Goal: Ask a question

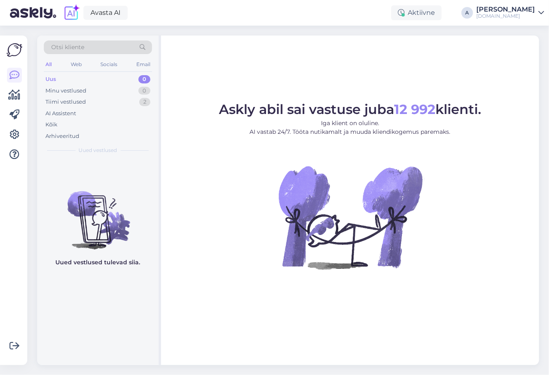
click at [76, 48] on span "Otsi kliente" at bounding box center [67, 47] width 33 height 9
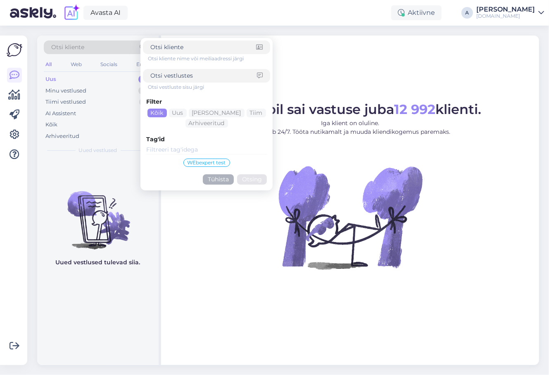
type input "(hinnad on toodud 2-le täiskasvanule + 4a + 1a toas kokku): 14.11 [PERSON_NAME]…"
click button "Otsing" at bounding box center [252, 179] width 30 height 10
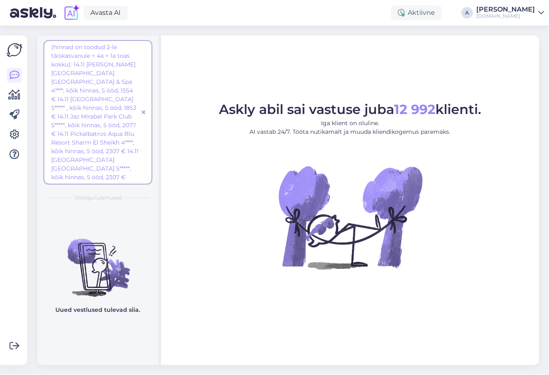
click at [115, 91] on span "(hinnad on toodud 2-le täiskasvanule + 4a + 1a toas kokku): 14.11 [PERSON_NAME]…" at bounding box center [94, 112] width 87 height 138
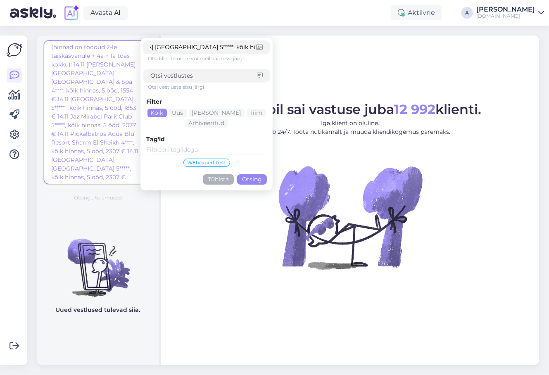
scroll to position [0, 0]
click at [334, 74] on div "Askly abil sai vastuse juba 12 992 klienti. Iga klient on oluline. AI vastab 24…" at bounding box center [350, 201] width 378 height 330
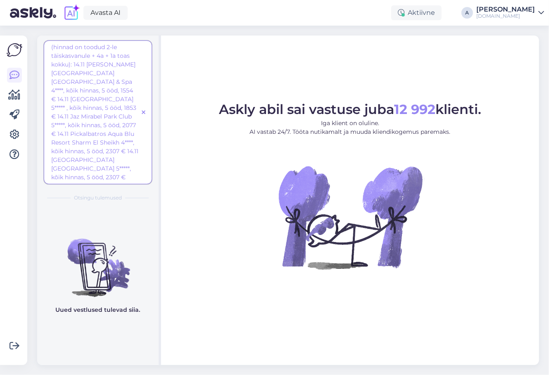
click at [145, 110] on icon at bounding box center [144, 113] width 4 height 6
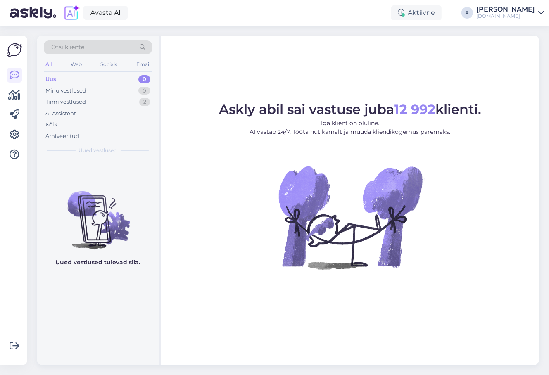
click at [88, 47] on div "Otsi kliente" at bounding box center [98, 47] width 108 height 14
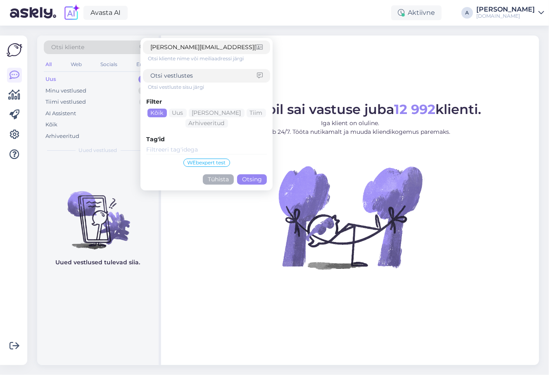
click button "Otsing" at bounding box center [252, 179] width 30 height 10
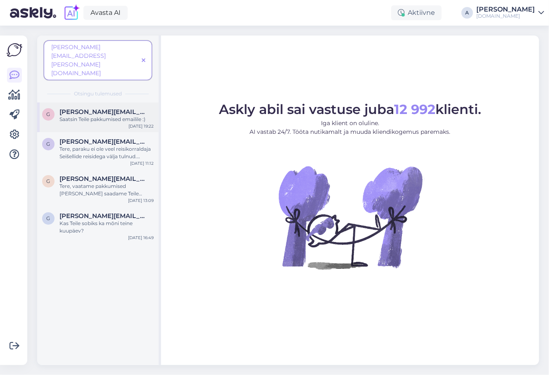
click at [96, 116] on div "Saatsin Teile pakkumised emailile :)" at bounding box center [106, 119] width 94 height 7
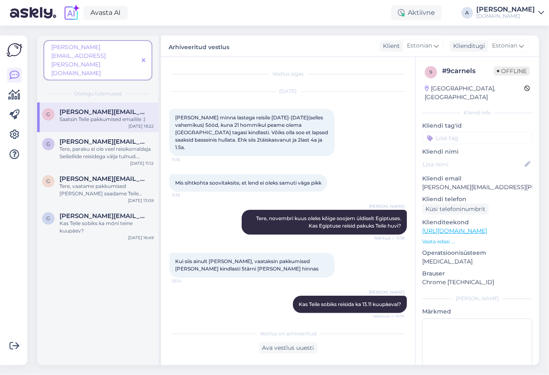
scroll to position [68, 0]
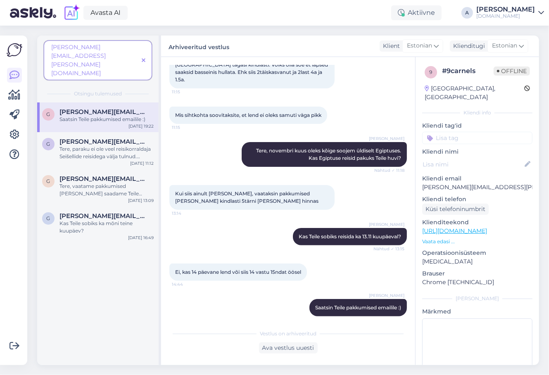
click at [147, 56] on span at bounding box center [143, 60] width 10 height 9
